Goal: Feedback & Contribution: Leave review/rating

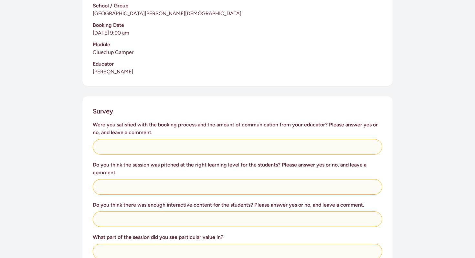
scroll to position [178, 0]
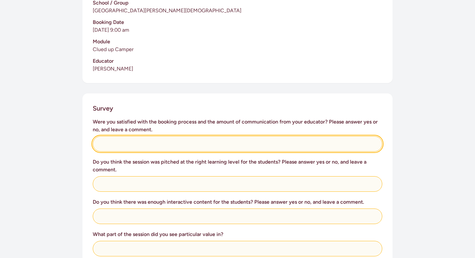
click at [204, 136] on input "text" at bounding box center [237, 143] width 289 height 15
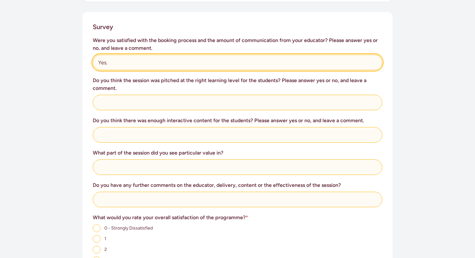
scroll to position [260, 0]
type input "Yes."
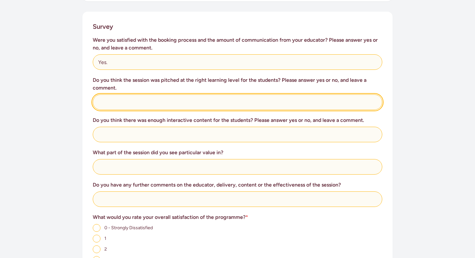
click at [210, 97] on input "text" at bounding box center [237, 101] width 289 height 15
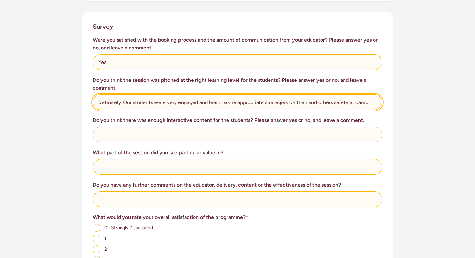
type input "Definitely. Our students were very engaged and learnt some appropriate strategi…"
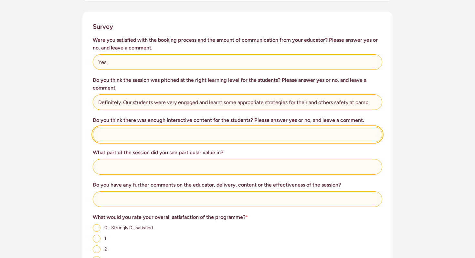
click at [177, 129] on input "text" at bounding box center [237, 134] width 289 height 15
type input "D"
type input "y"
type input "T"
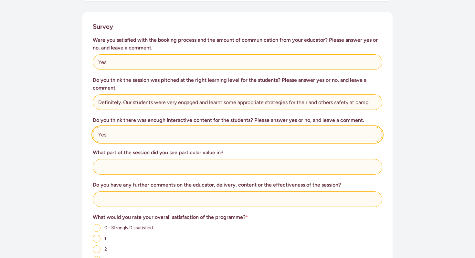
type input "Yes."
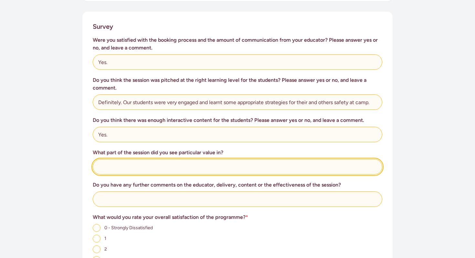
click at [143, 160] on input "text" at bounding box center [237, 166] width 289 height 15
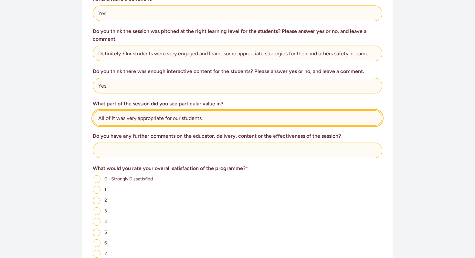
scroll to position [309, 0]
type input "All of it was very appropriate for our students."
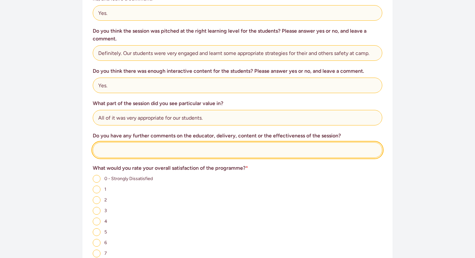
click at [159, 143] on input "text" at bounding box center [237, 149] width 289 height 15
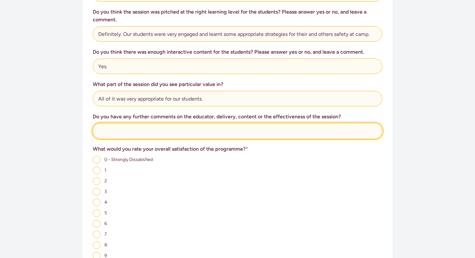
scroll to position [330, 0]
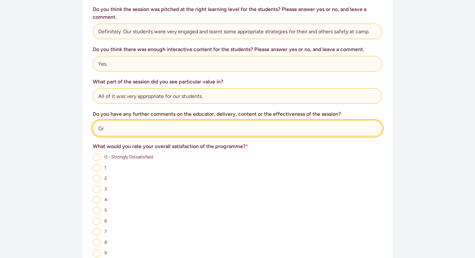
type input "G"
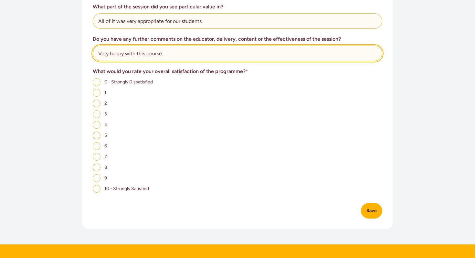
scroll to position [440, 0]
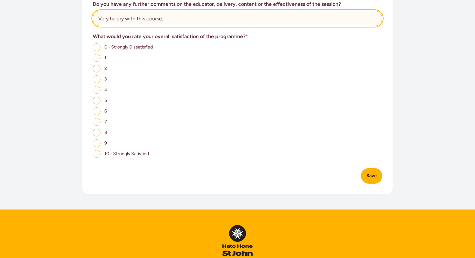
type input "Very happy with this course."
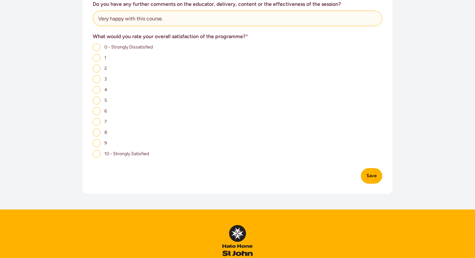
click at [98, 150] on input "10 - Strongly Satisfied" at bounding box center [97, 154] width 8 height 8
radio input "true"
click at [373, 170] on button "Save" at bounding box center [371, 175] width 21 height 15
